Goal: Check status: Check status

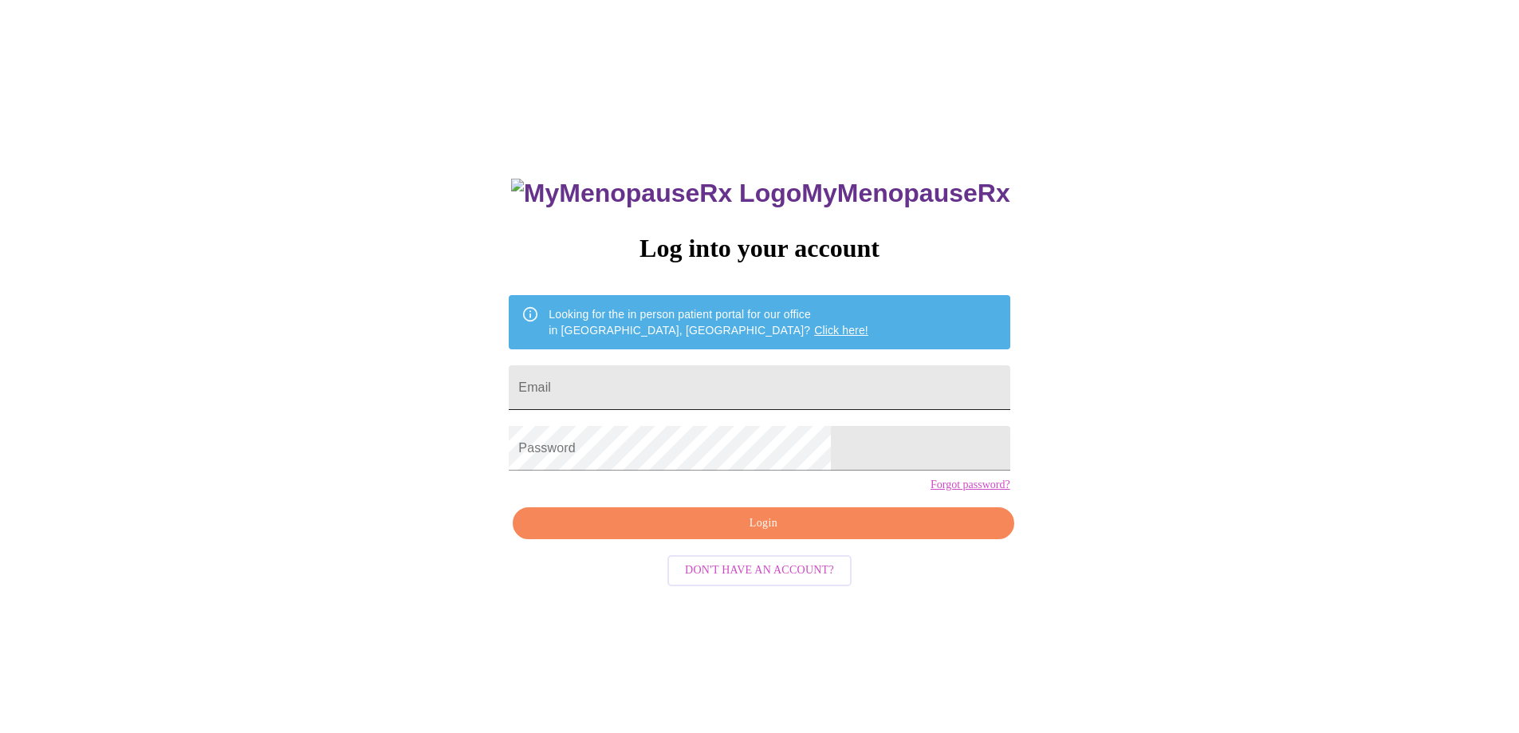
click at [818, 390] on input "Email" at bounding box center [759, 387] width 501 height 45
click at [756, 383] on input "[EMAIL_ADDRESS][DOMAIN_NAME]" at bounding box center [759, 387] width 501 height 45
type input "[EMAIL_ADDRESS][DOMAIN_NAME]"
click at [754, 533] on span "Login" at bounding box center [763, 523] width 464 height 20
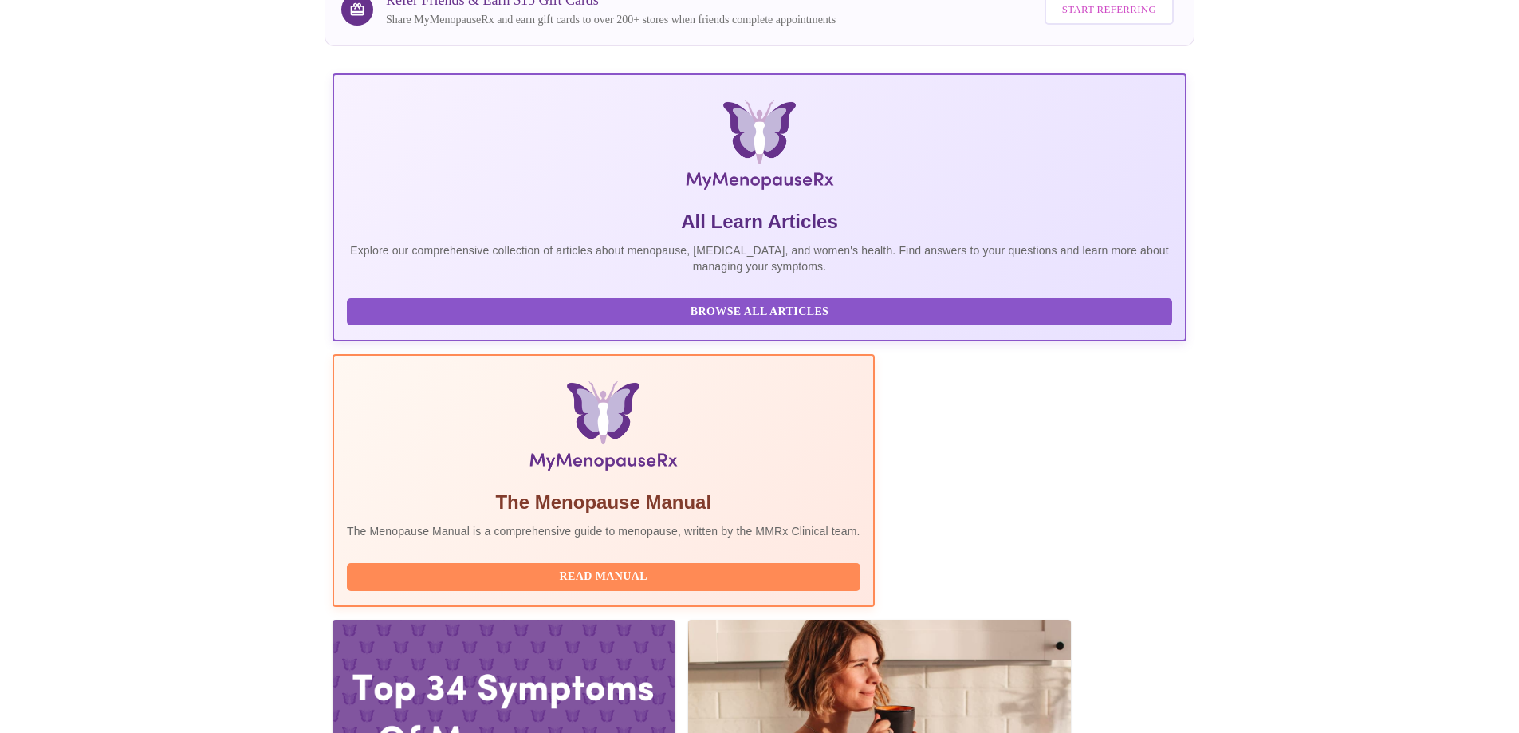
scroll to position [159, 0]
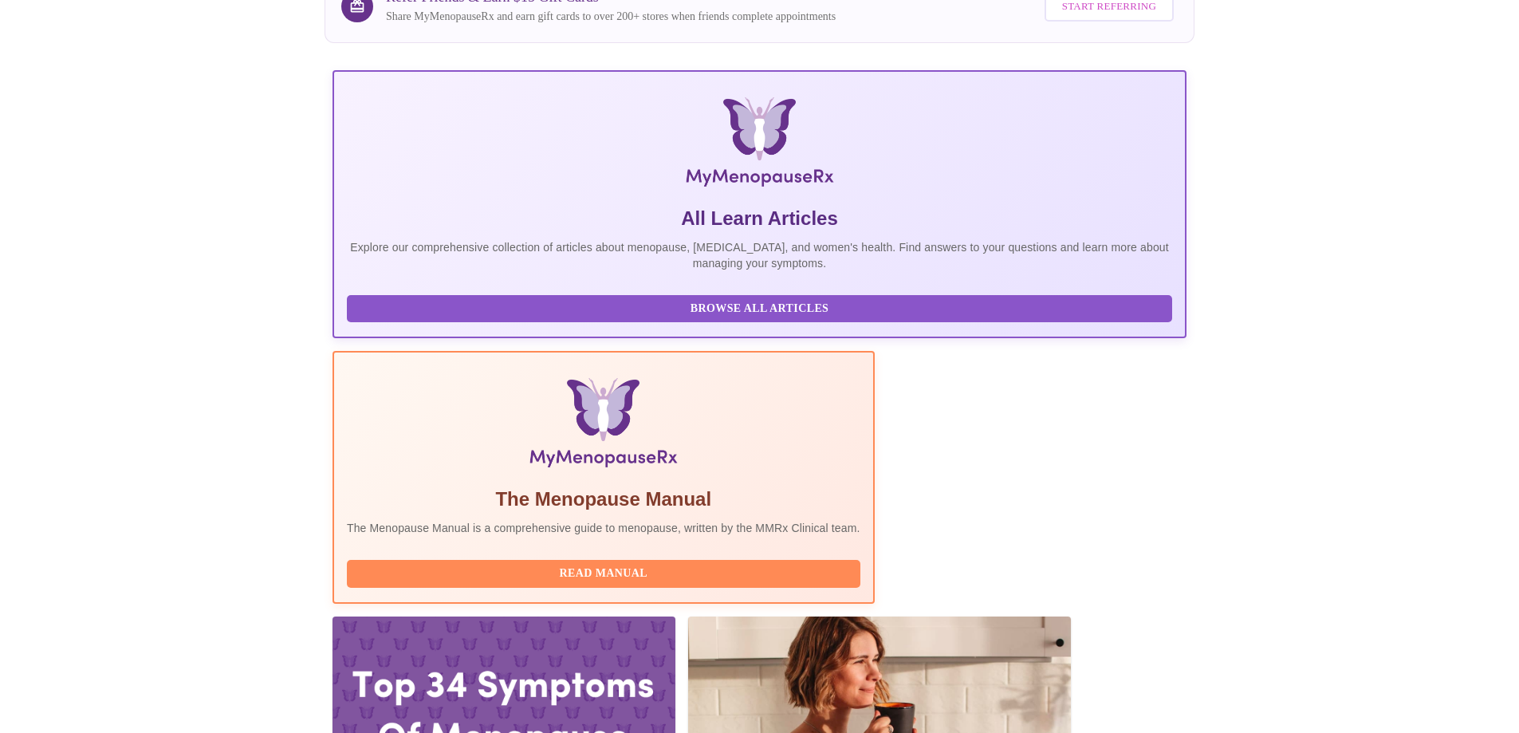
click at [675, 616] on div at bounding box center [503, 712] width 343 height 193
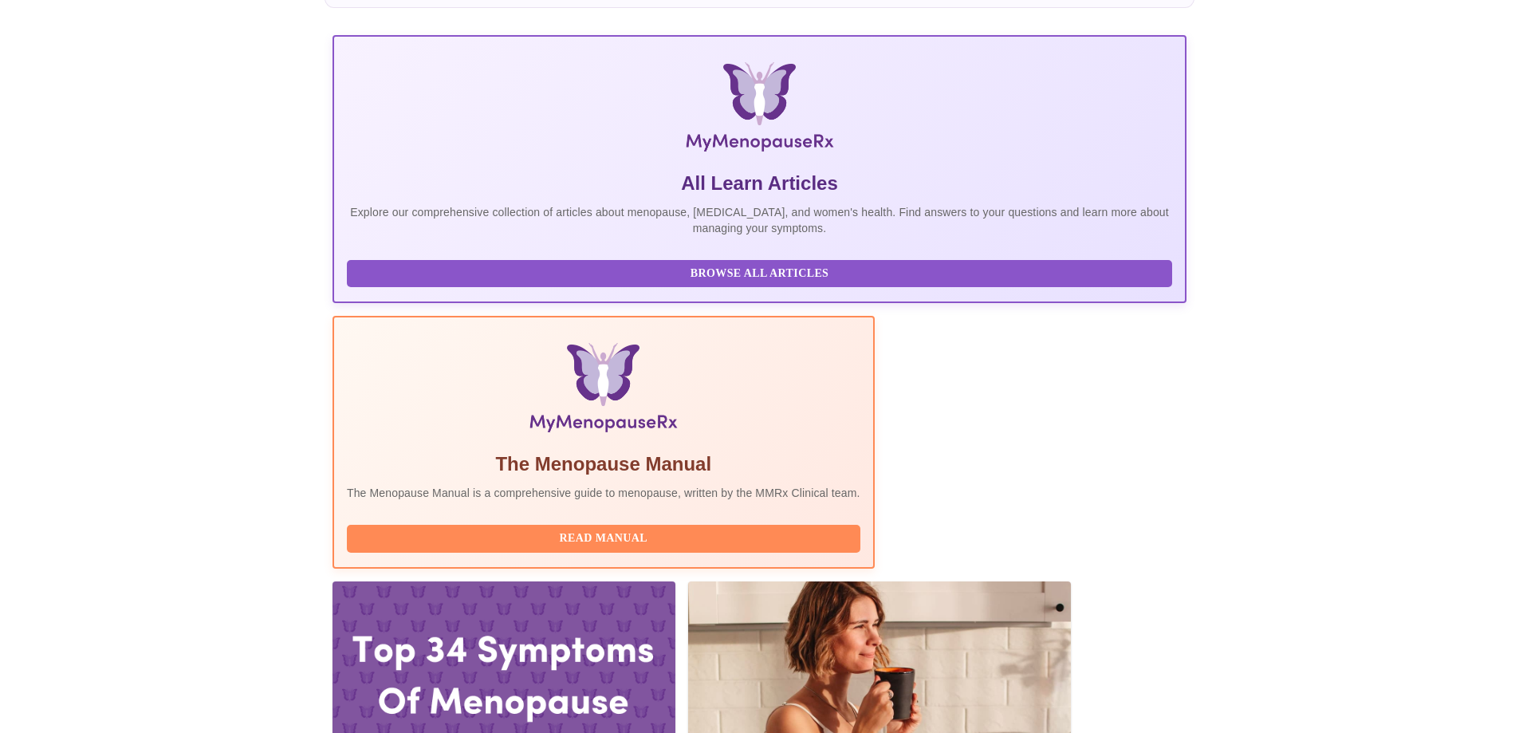
scroll to position [0, 0]
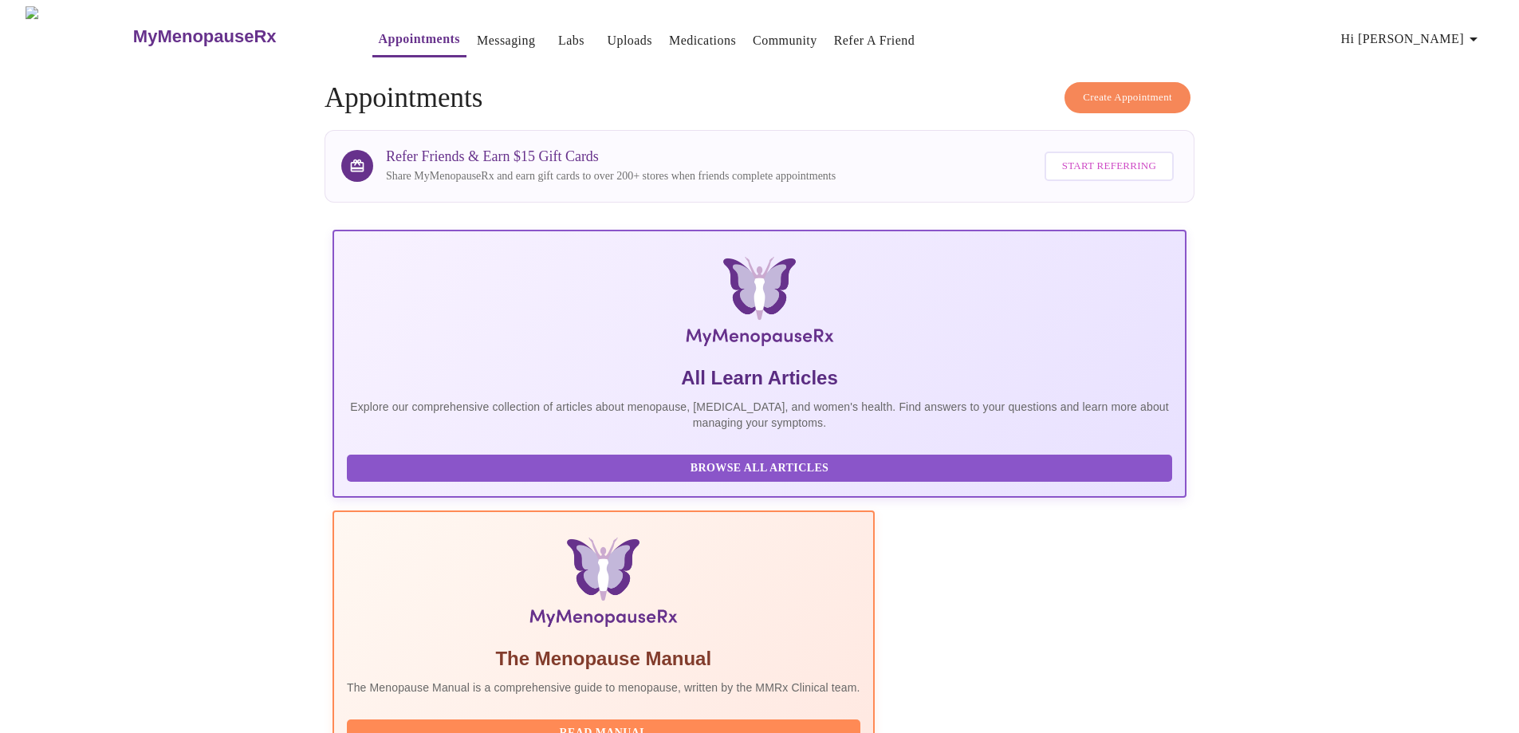
click at [486, 365] on h5 "All Learn Articles" at bounding box center [759, 378] width 825 height 26
click at [1483, 30] on icon "button" at bounding box center [1473, 38] width 19 height 19
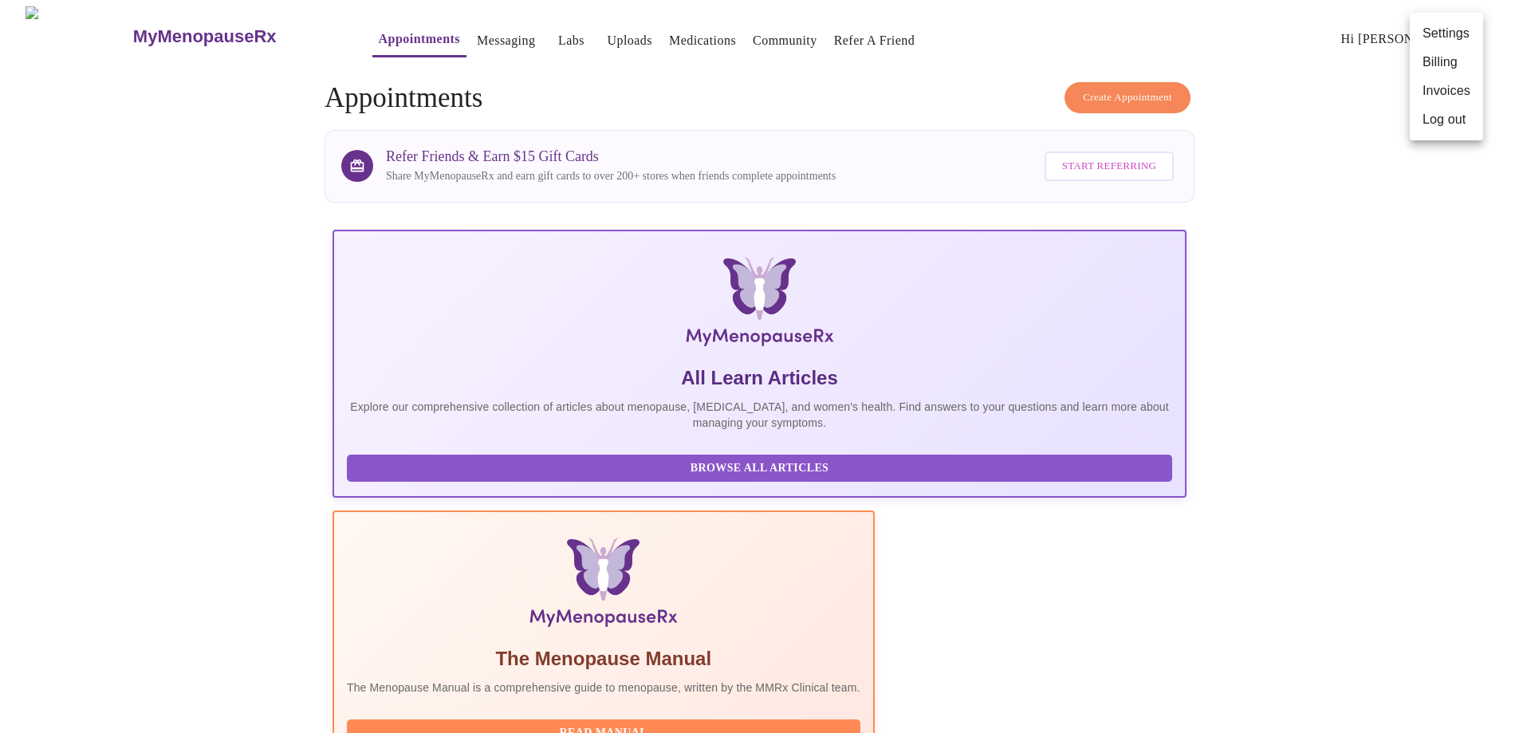
click at [510, 26] on div at bounding box center [765, 366] width 1531 height 733
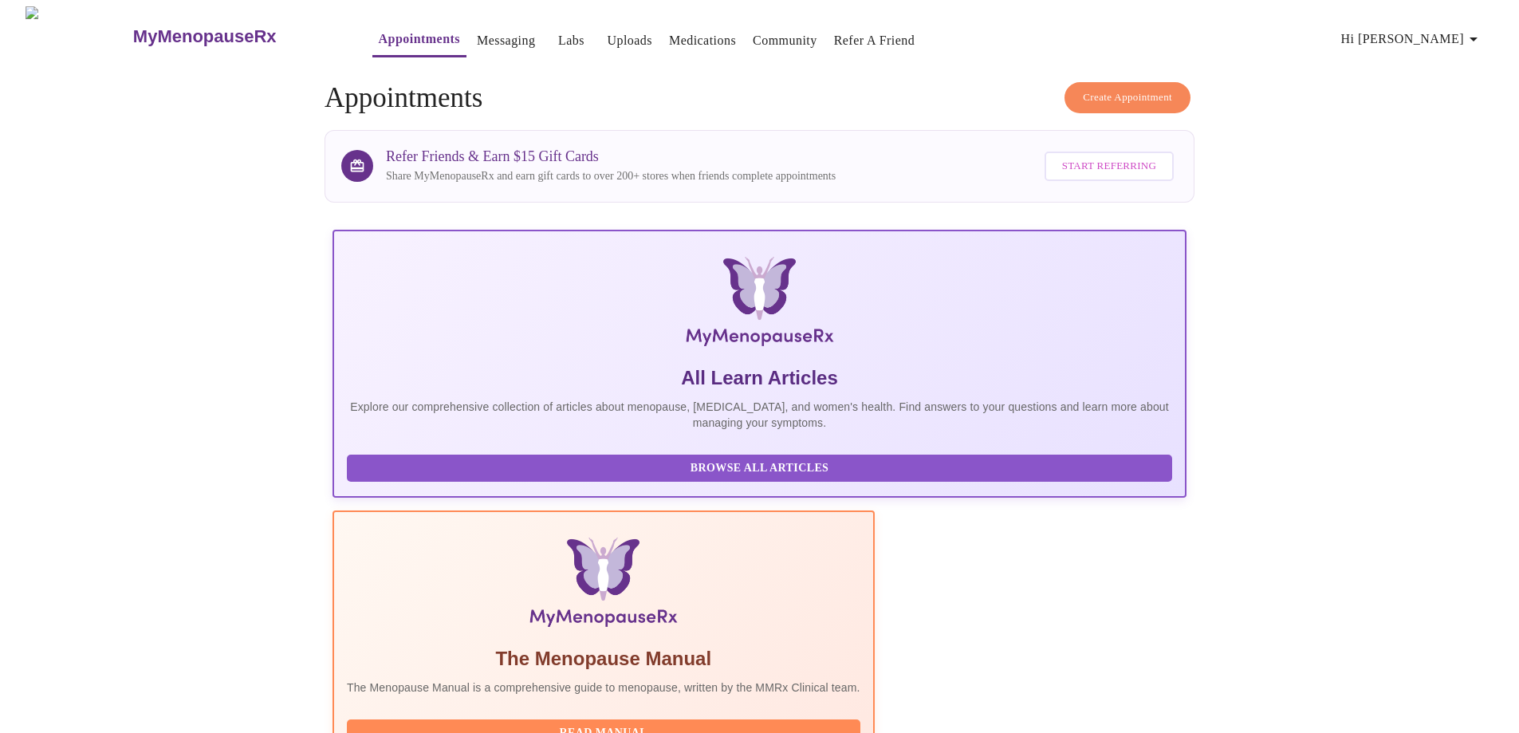
click at [558, 41] on link "Labs" at bounding box center [571, 40] width 26 height 22
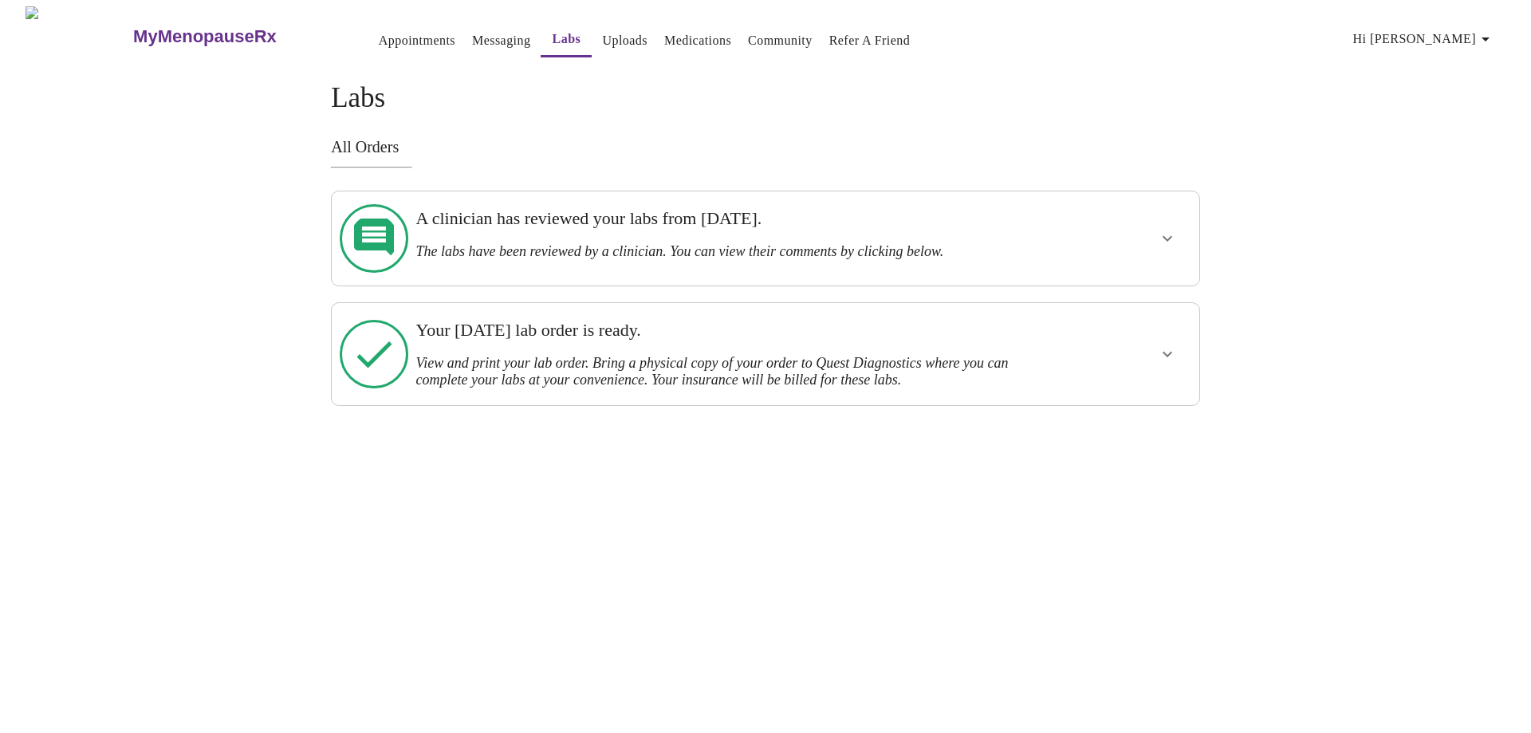
click at [530, 355] on h3 "View and print your lab order. Bring a physical copy of your order to Quest Dia…" at bounding box center [723, 371] width 616 height 33
click at [659, 224] on h3 "A clinician has reviewed your labs from [DATE]." at bounding box center [723, 218] width 616 height 21
click at [1171, 229] on icon "show more" at bounding box center [1167, 238] width 19 height 19
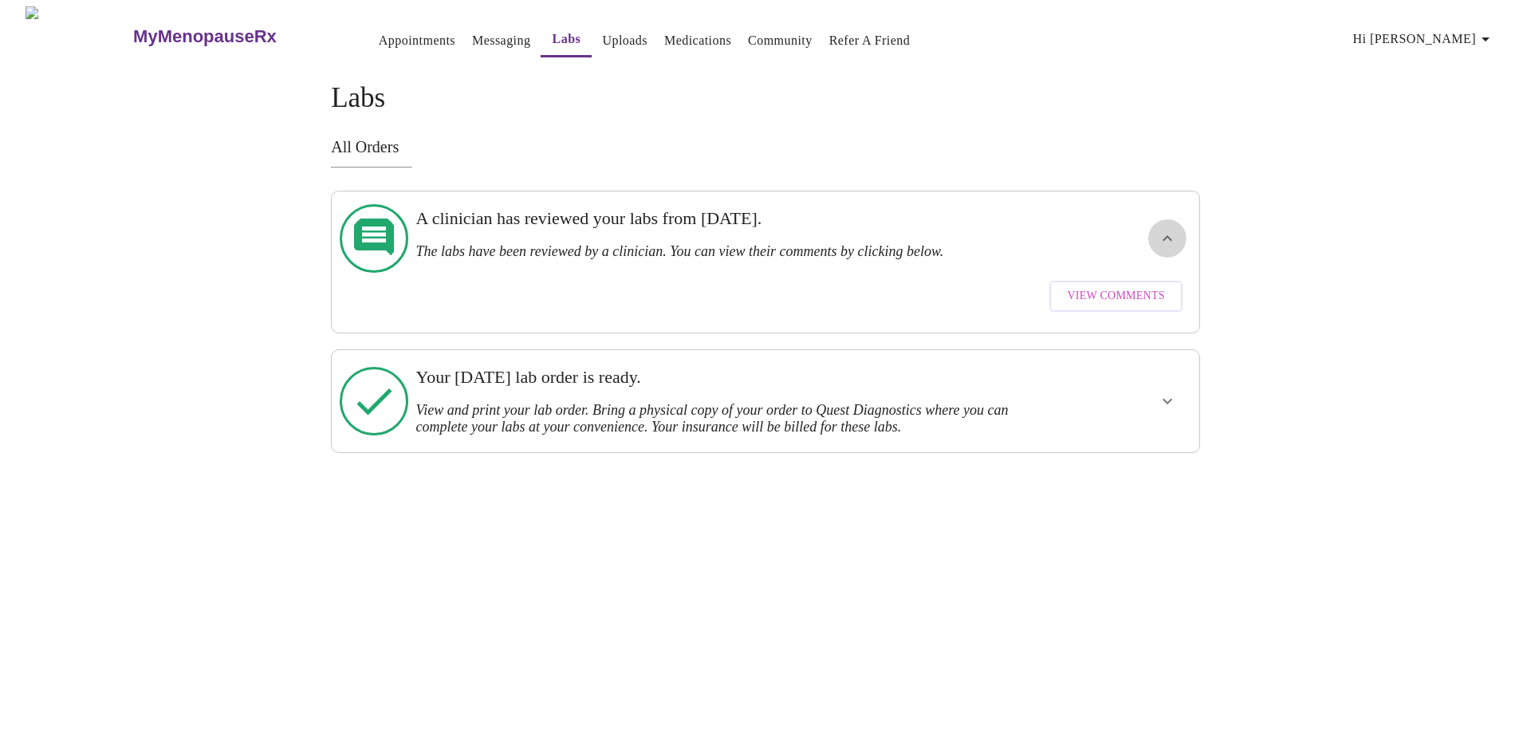
click at [1171, 229] on icon "show more" at bounding box center [1167, 238] width 19 height 19
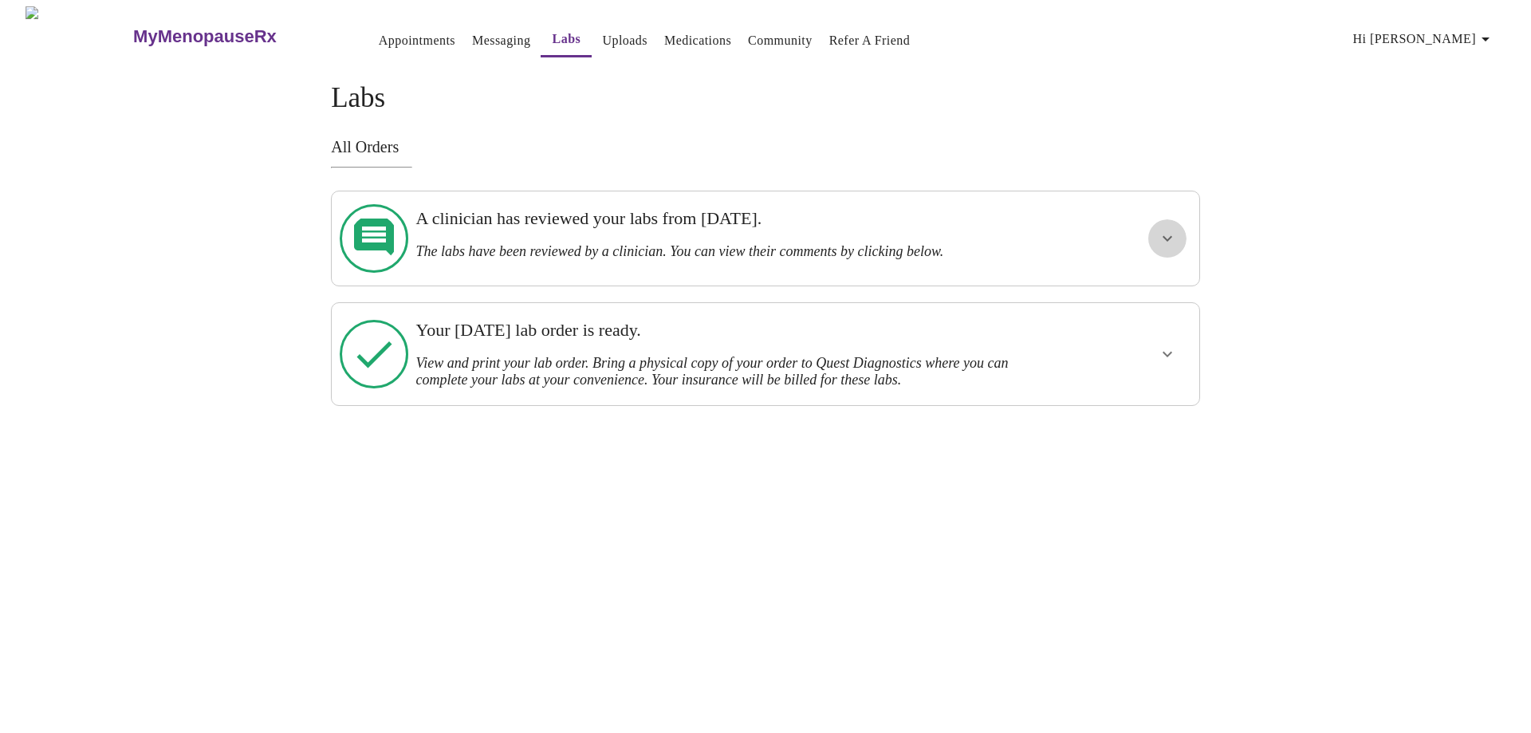
click at [1171, 229] on icon "show more" at bounding box center [1167, 238] width 19 height 19
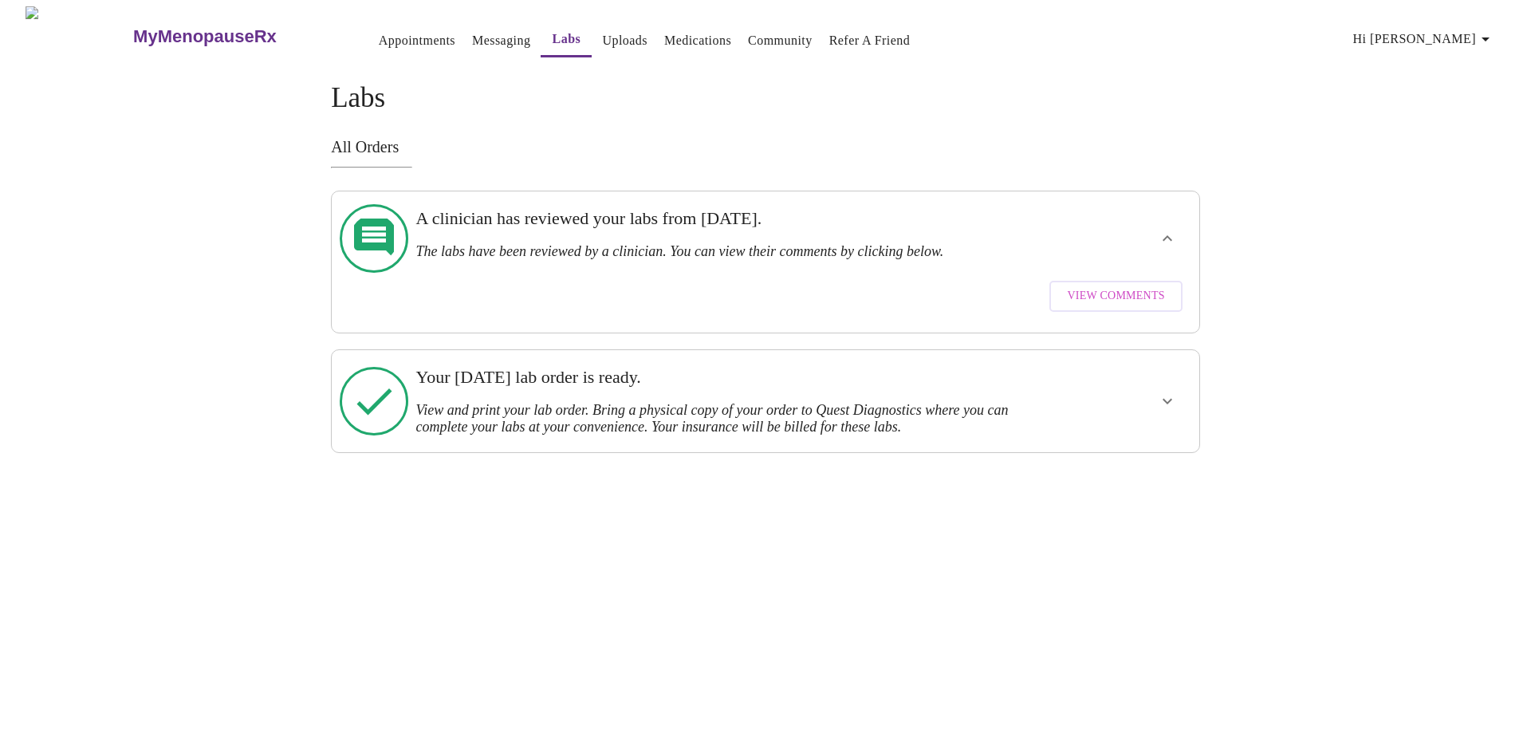
click at [1139, 286] on span "View Comments" at bounding box center [1115, 296] width 97 height 20
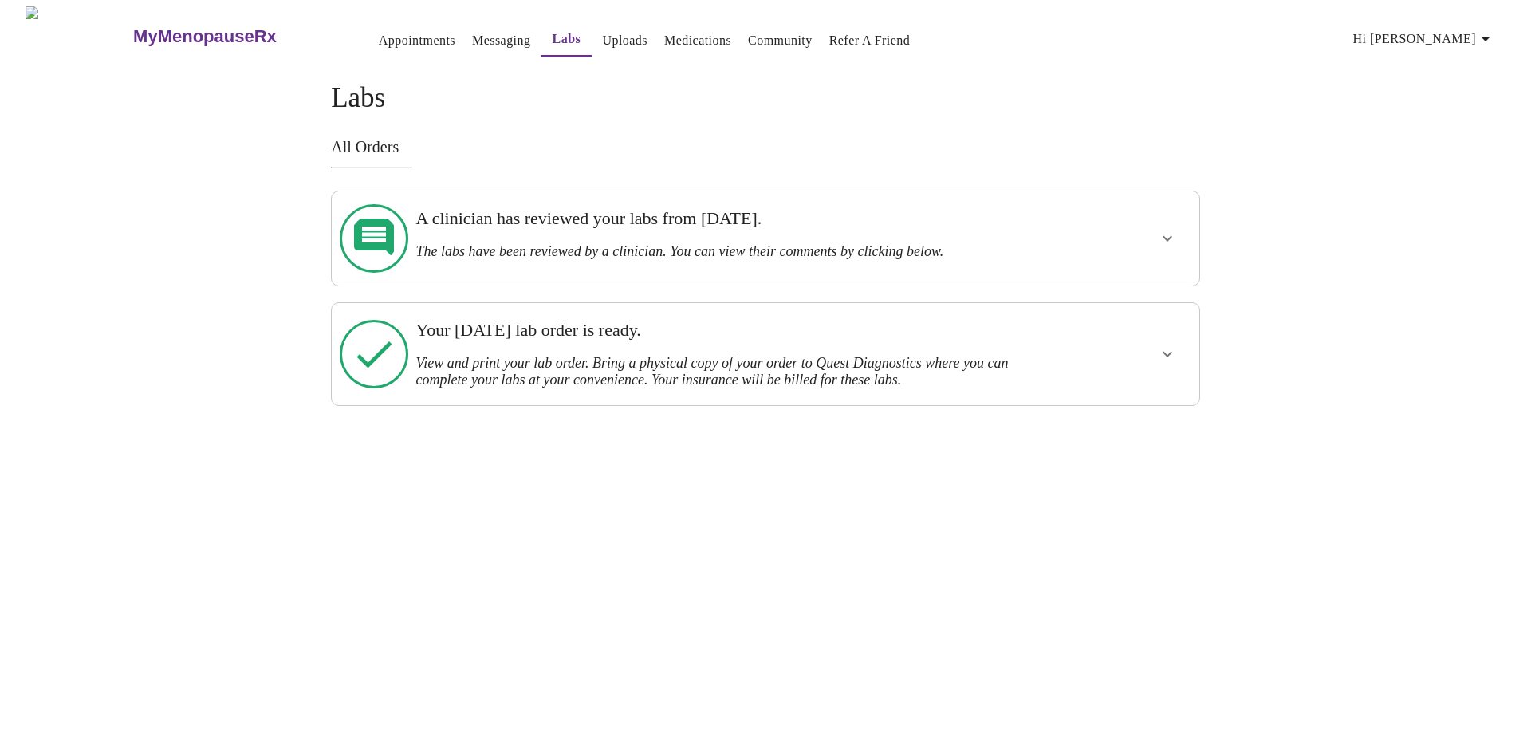
click at [1162, 344] on icon "show more" at bounding box center [1167, 353] width 19 height 19
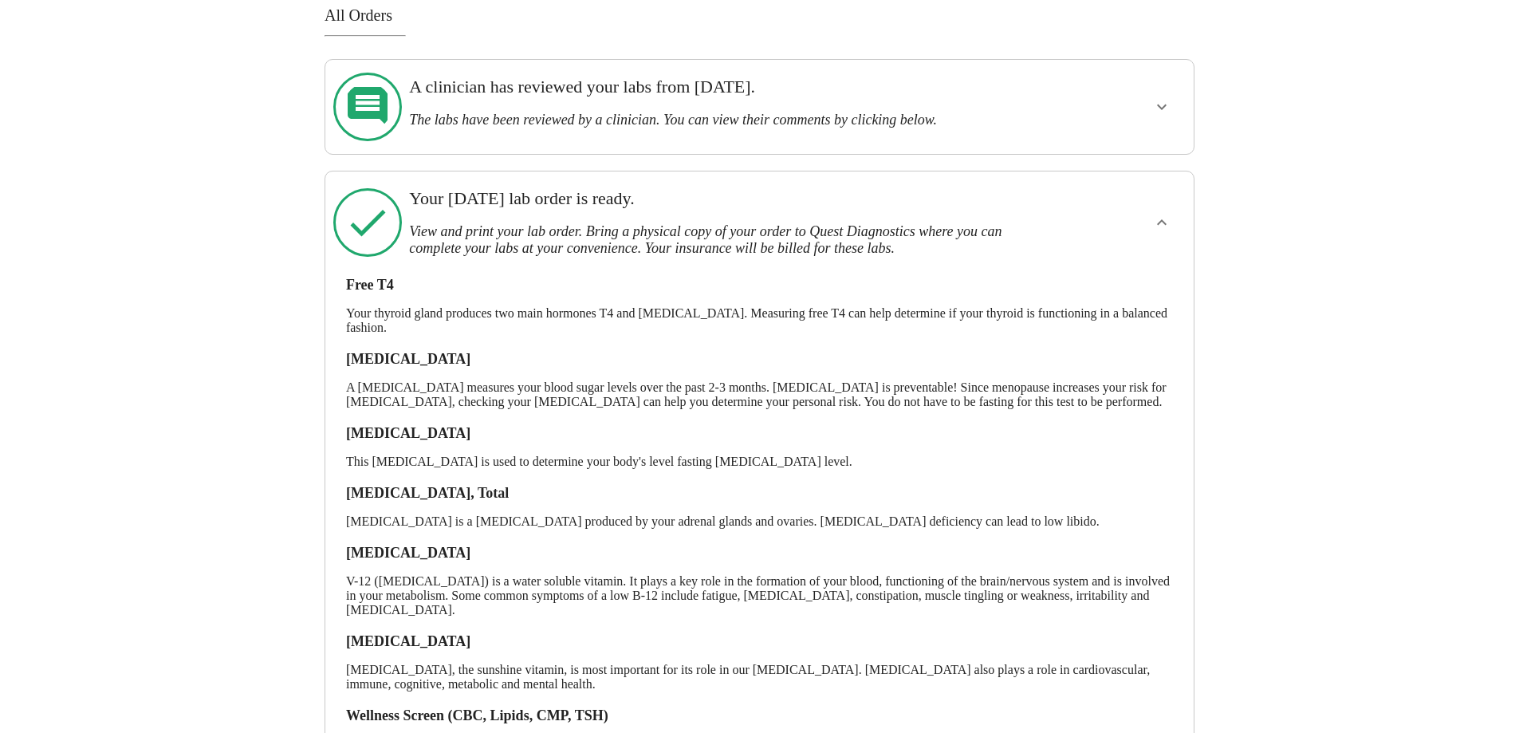
scroll to position [265, 0]
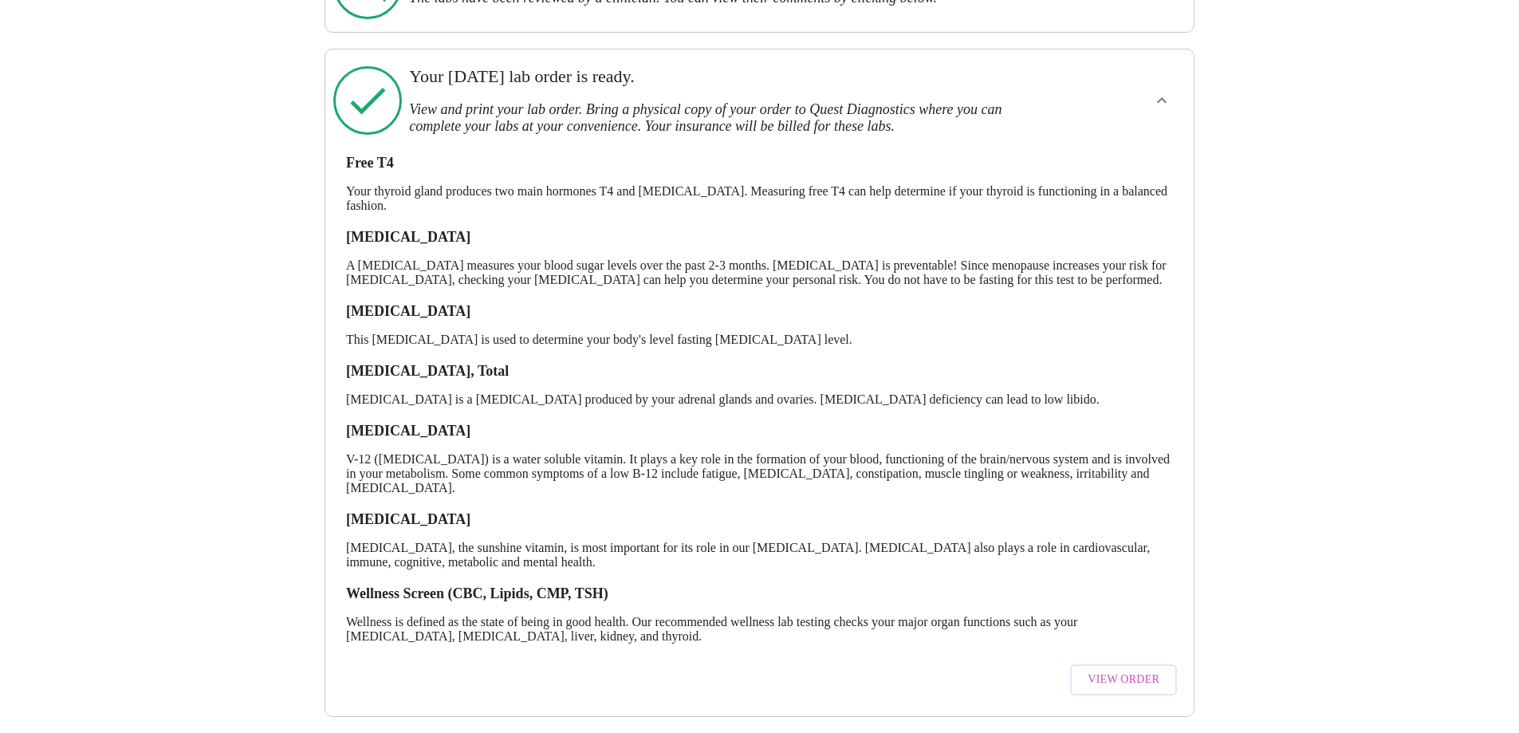
click at [1124, 670] on span "View Order" at bounding box center [1123, 680] width 72 height 20
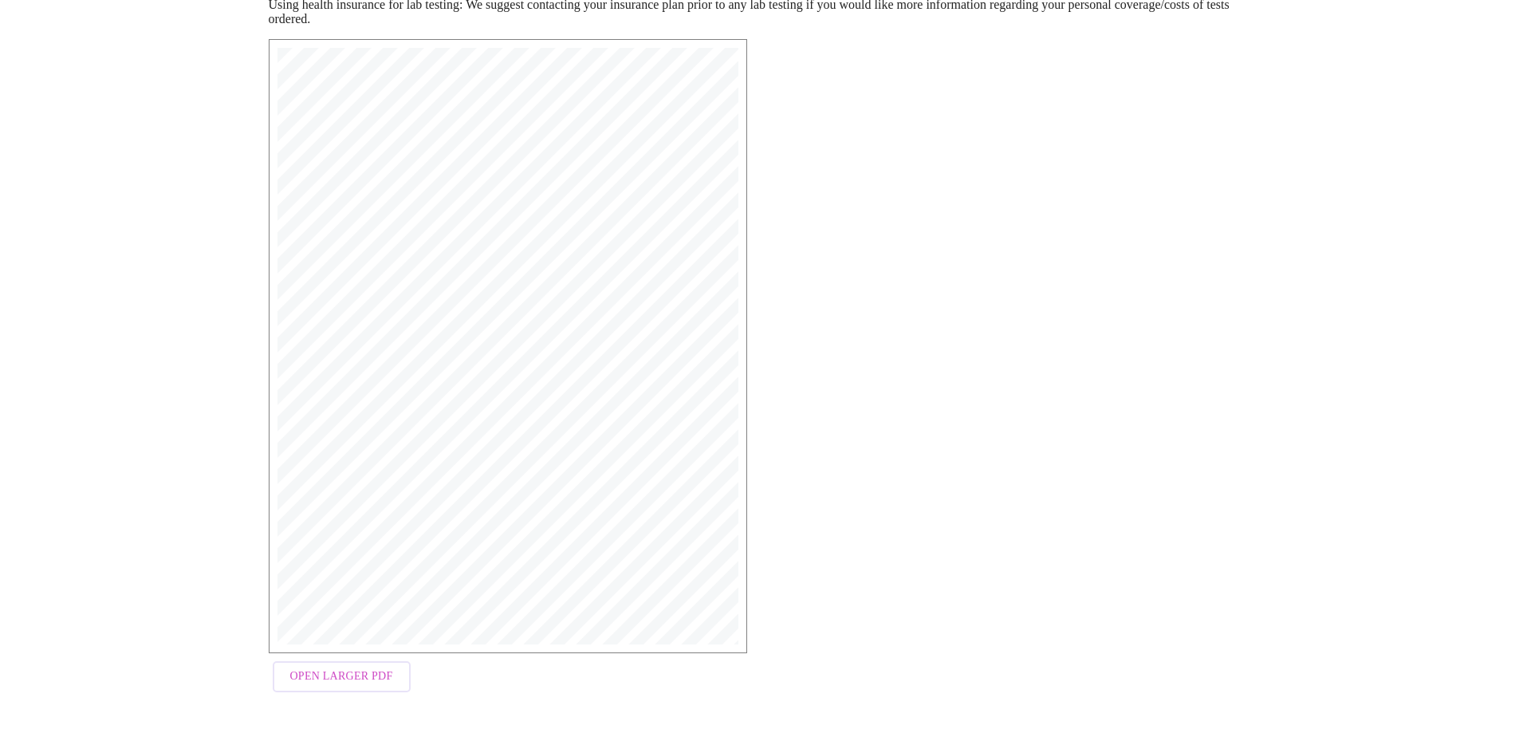
scroll to position [248, 0]
click at [339, 678] on span "Open Larger PDF" at bounding box center [341, 674] width 103 height 20
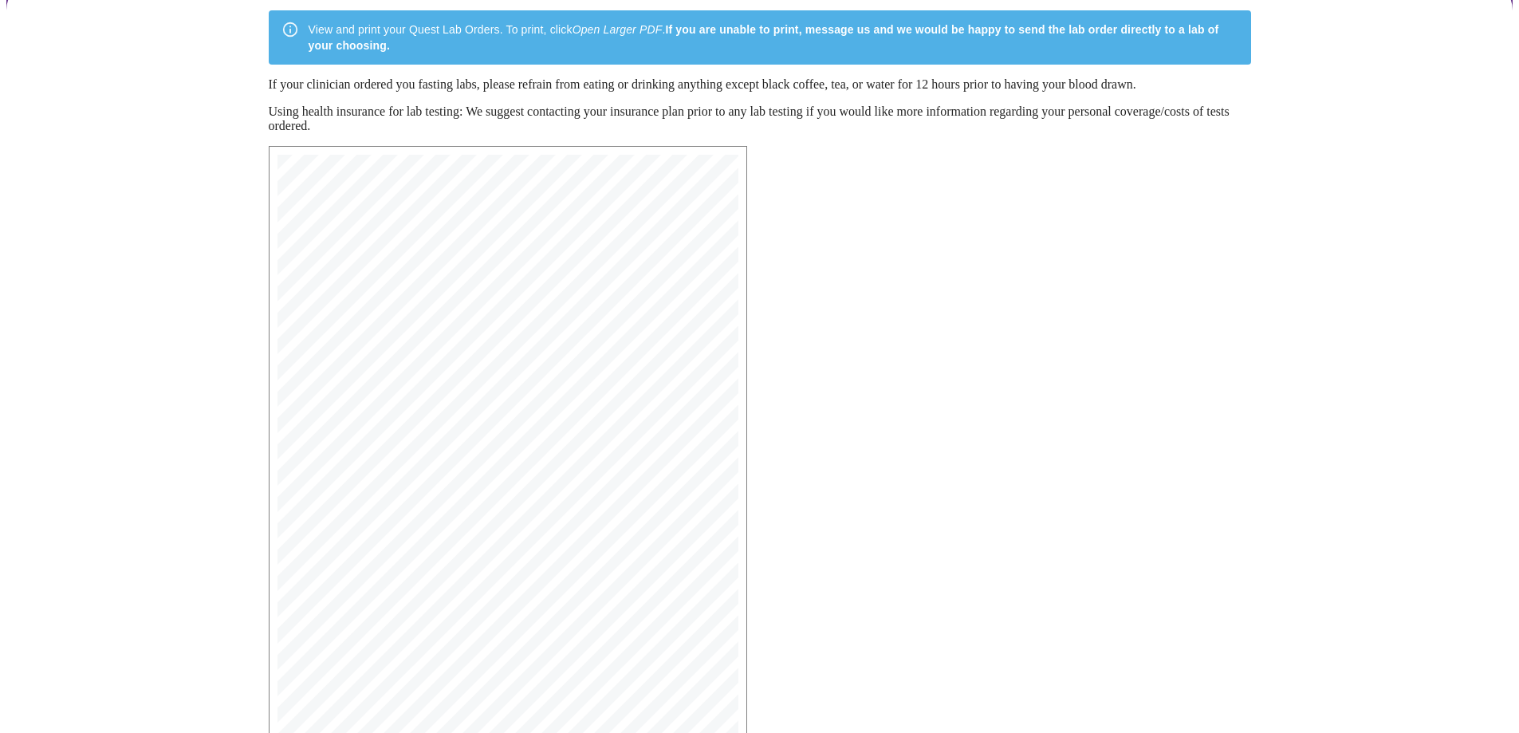
scroll to position [0, 0]
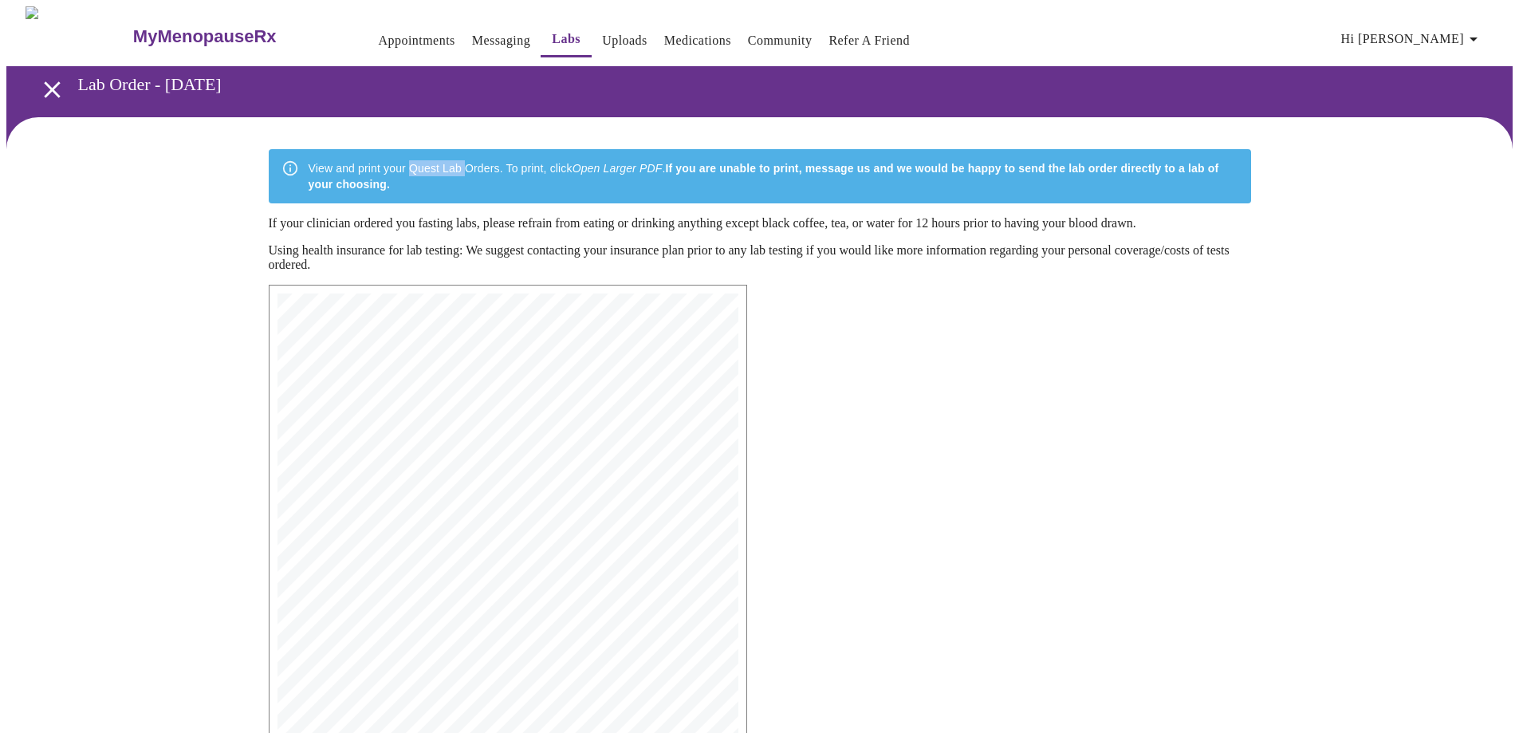
drag, startPoint x: 411, startPoint y: 160, endPoint x: 463, endPoint y: 163, distance: 52.7
click at [463, 163] on div "View and print your Quest Lab Orders. To print, click Open Larger PDF . If you …" at bounding box center [774, 176] width 930 height 45
copy div "Quest Lab"
